Goal: Task Accomplishment & Management: Complete application form

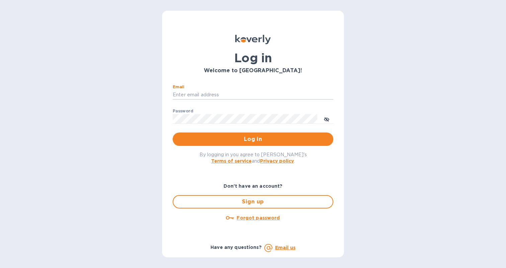
type input "[PERSON_NAME][EMAIL_ADDRESS][DOMAIN_NAME]"
click at [253, 139] on button "Log in" at bounding box center [253, 138] width 161 height 13
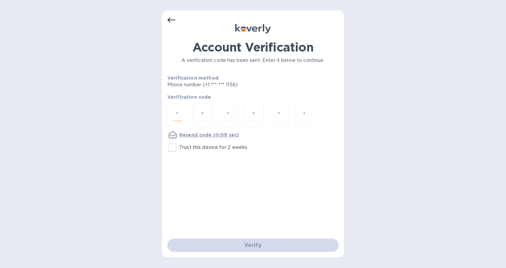
click at [178, 114] on input "number" at bounding box center [177, 115] width 9 height 12
type input "2"
type input "8"
type input "1"
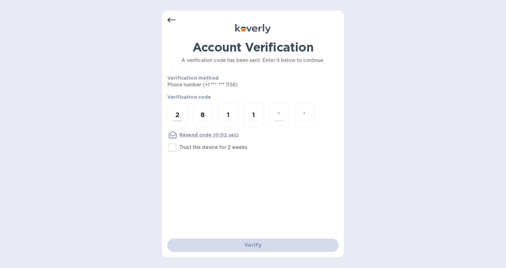
type input "2"
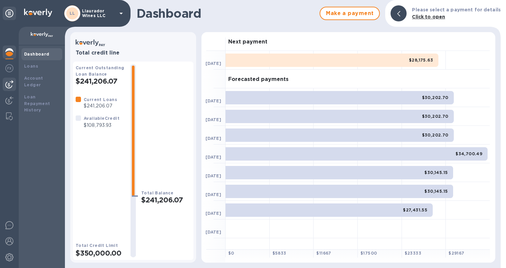
click at [6, 84] on img at bounding box center [9, 84] width 8 height 8
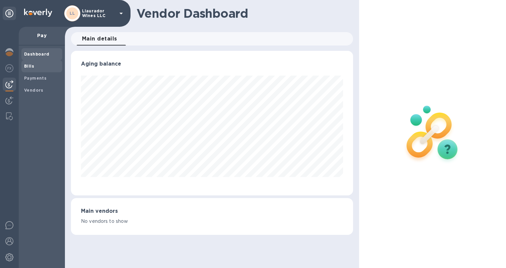
click at [33, 68] on span "Bills" at bounding box center [41, 66] width 35 height 7
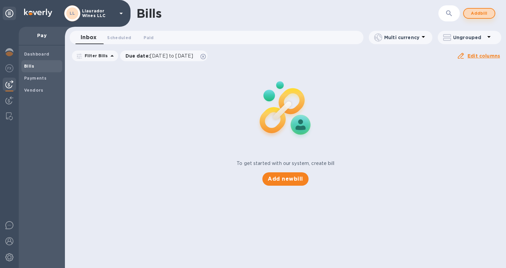
click at [488, 15] on span "Add bill" at bounding box center [479, 13] width 20 height 8
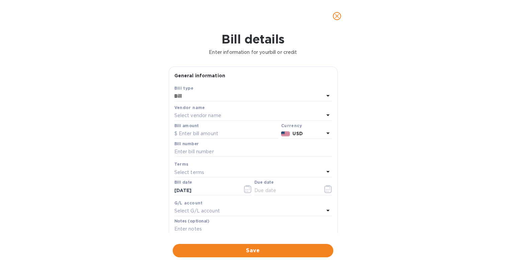
click at [203, 114] on p "Select vendor name" at bounding box center [197, 115] width 47 height 7
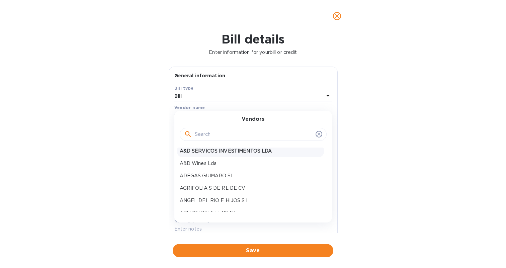
scroll to position [16, 0]
click at [207, 184] on p "AGRIFOLIA S DE RL DE CV" at bounding box center [250, 187] width 141 height 7
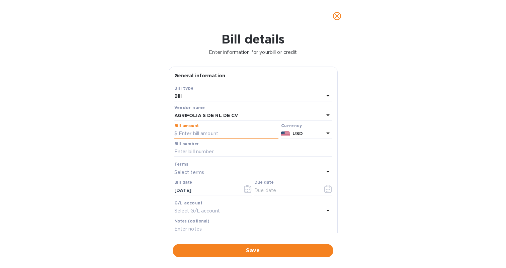
click at [201, 137] on input "text" at bounding box center [226, 134] width 104 height 10
type input "6,630"
click at [138, 170] on div "Bill details Enter information for your bill or credit General information Save…" at bounding box center [253, 150] width 506 height 236
click at [199, 154] on input "text" at bounding box center [253, 152] width 158 height 10
click at [198, 170] on p "Select terms" at bounding box center [189, 172] width 30 height 7
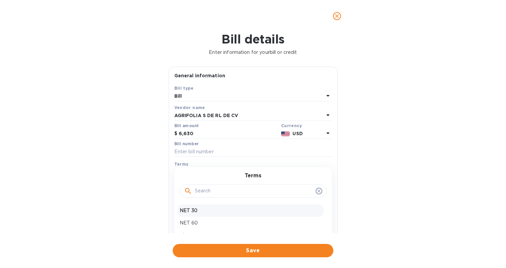
click at [201, 211] on p "NET 30" at bounding box center [250, 210] width 141 height 7
type input "[DATE]"
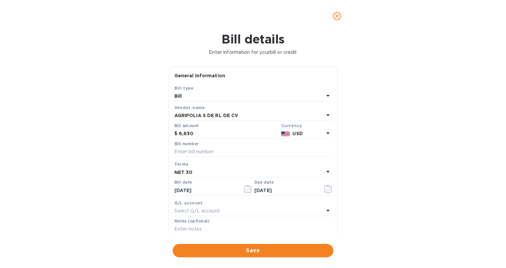
scroll to position [0, 0]
click at [205, 152] on input "text" at bounding box center [253, 152] width 158 height 10
type input "Againt 2025 balance"
click at [259, 247] on span "Save" at bounding box center [253, 251] width 150 height 8
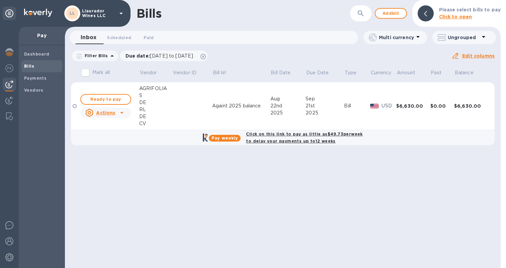
click at [119, 101] on div "Bills ​ Add bill Please select bills to pay Click to open Inbox 0 Scheduled 0 P…" at bounding box center [283, 134] width 436 height 268
click at [117, 101] on span "Ready to pay" at bounding box center [105, 99] width 39 height 8
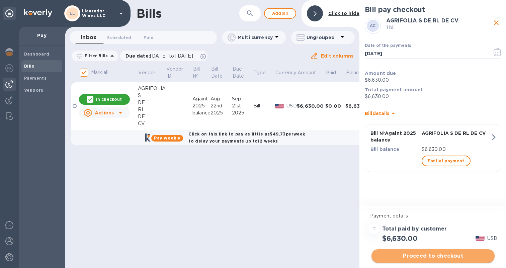
click at [439, 257] on span "Proceed to checkout" at bounding box center [433, 256] width 112 height 8
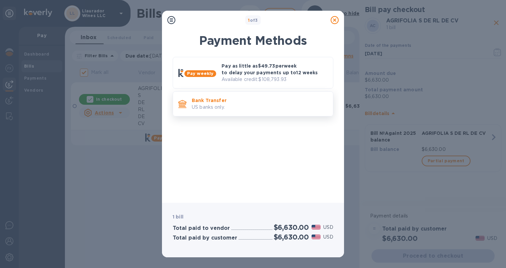
click at [250, 104] on p "US banks only." at bounding box center [260, 107] width 136 height 7
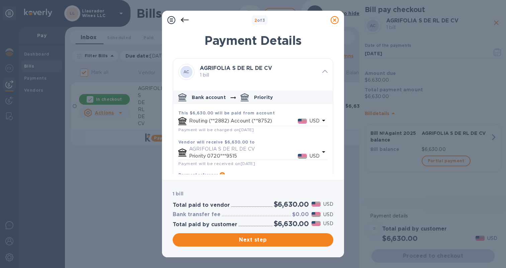
click at [256, 247] on div "Next step" at bounding box center [252, 240] width 163 height 16
click at [261, 241] on span "Next step" at bounding box center [253, 240] width 150 height 8
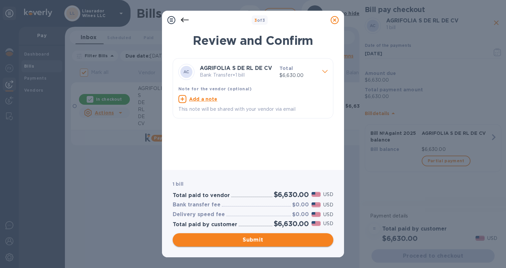
click at [261, 240] on span "Submit" at bounding box center [253, 240] width 150 height 8
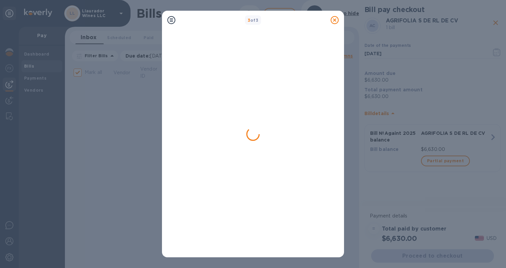
checkbox input "false"
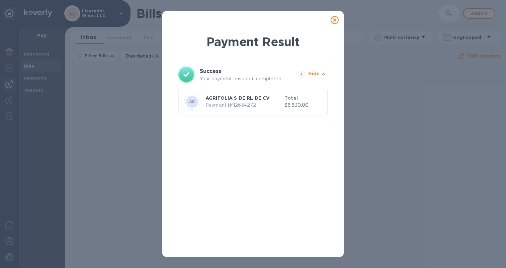
click at [334, 21] on icon at bounding box center [334, 20] width 8 height 8
